Goal: Task Accomplishment & Management: Manage account settings

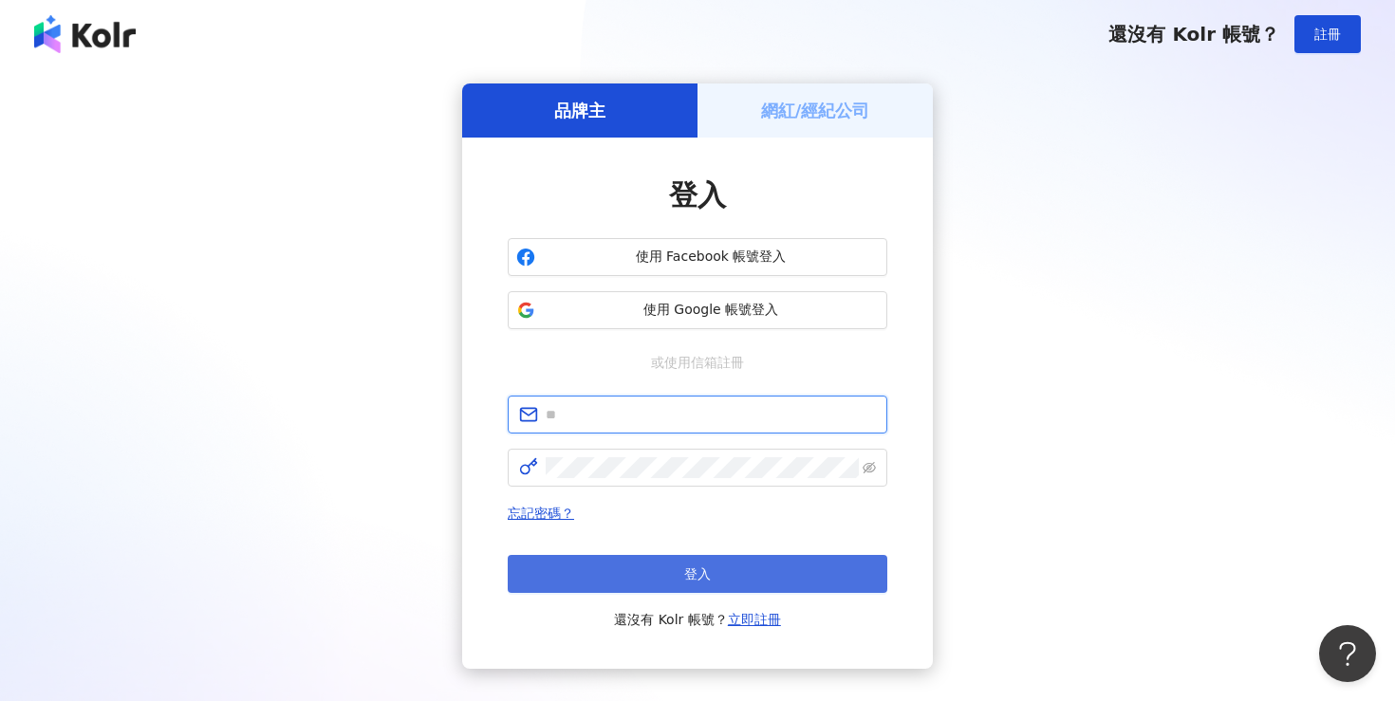
type input "**********"
click at [729, 577] on button "登入" at bounding box center [698, 574] width 380 height 38
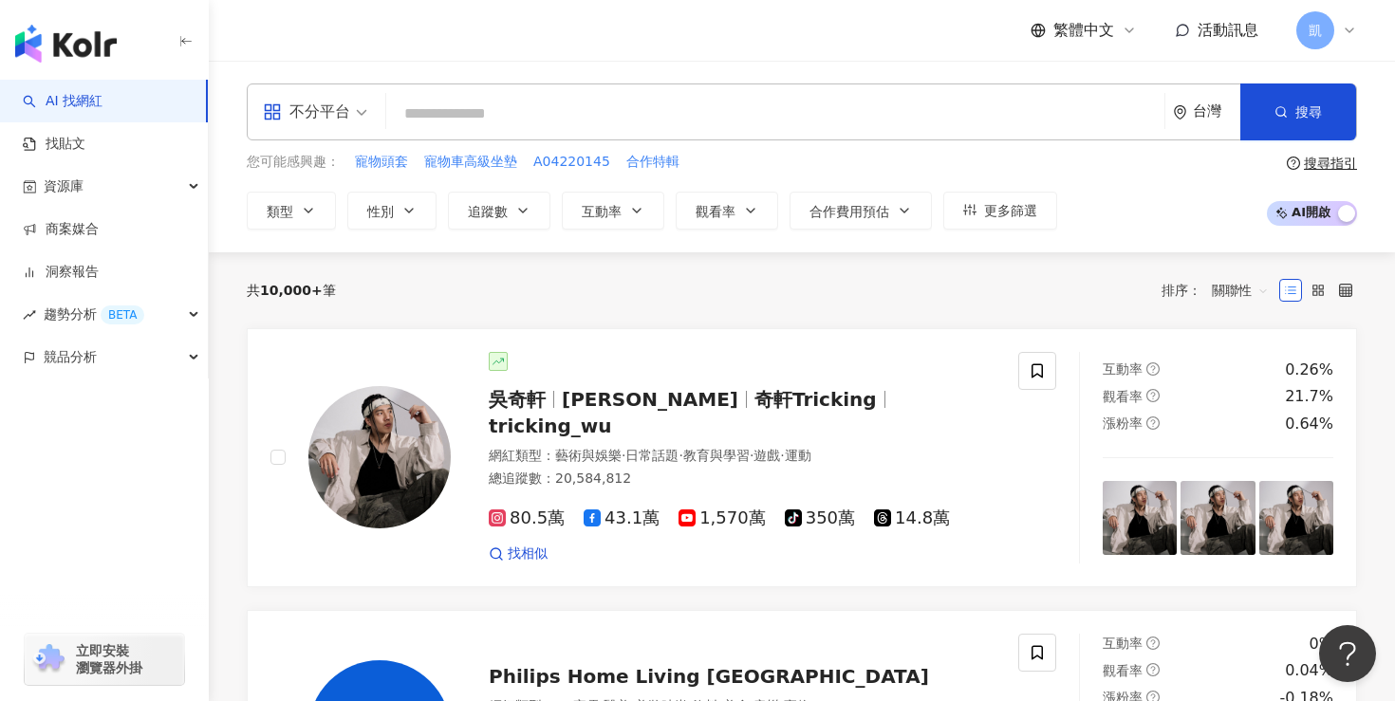
click at [1322, 38] on span "凱" at bounding box center [1315, 30] width 38 height 38
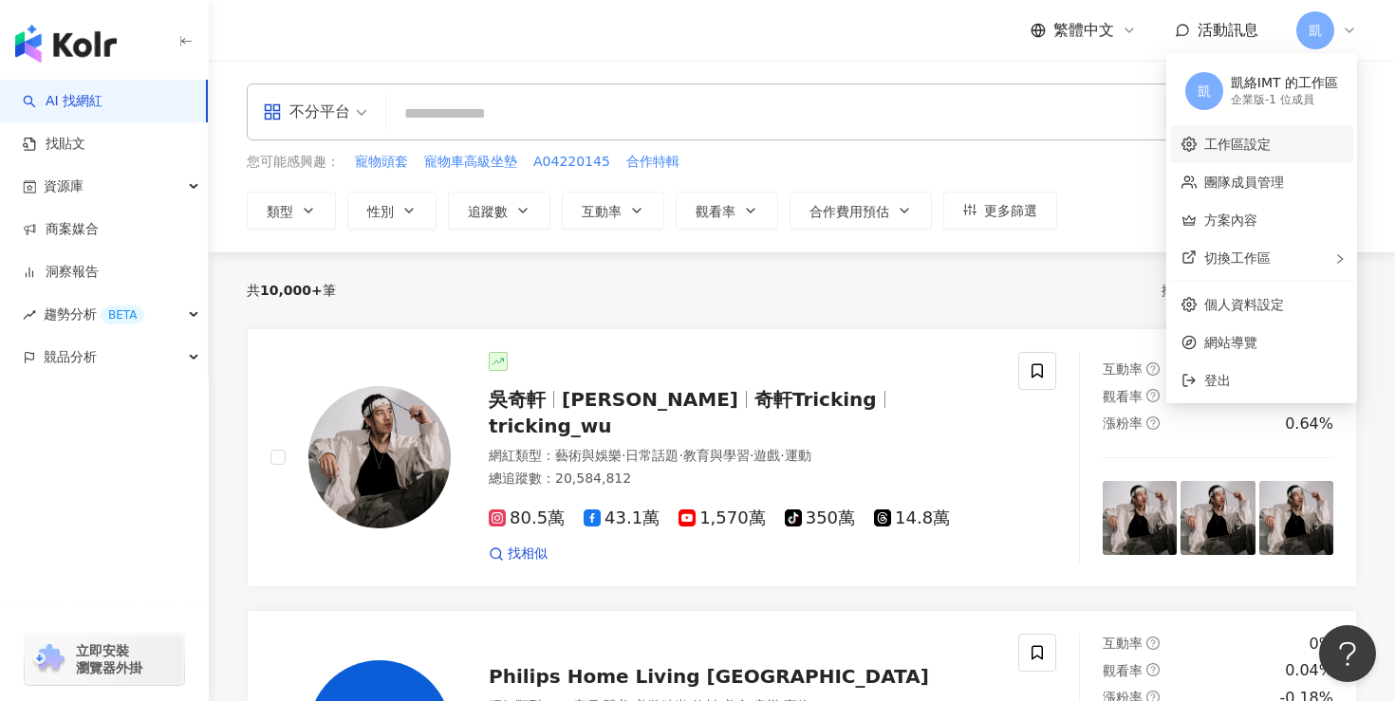
click at [1220, 144] on link "工作區設定" at bounding box center [1237, 144] width 66 height 15
